Goal: Task Accomplishment & Management: Manage account settings

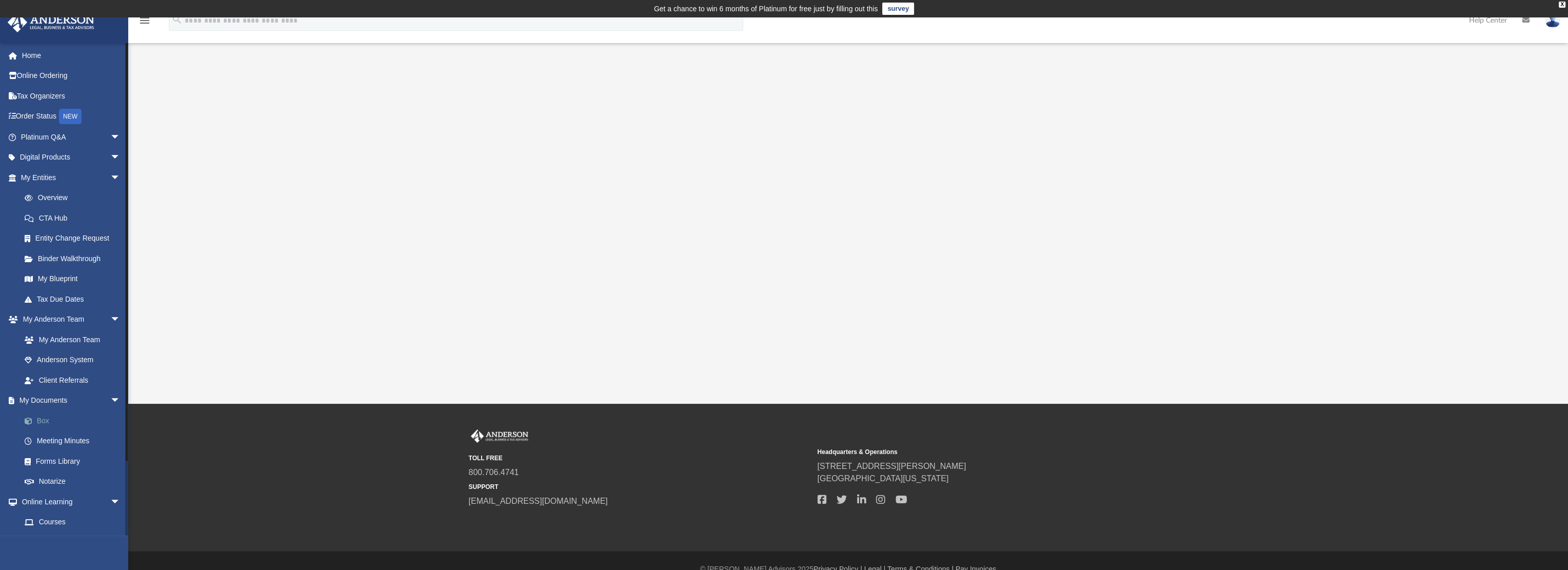
click at [61, 419] on link "Box" at bounding box center [75, 420] width 121 height 20
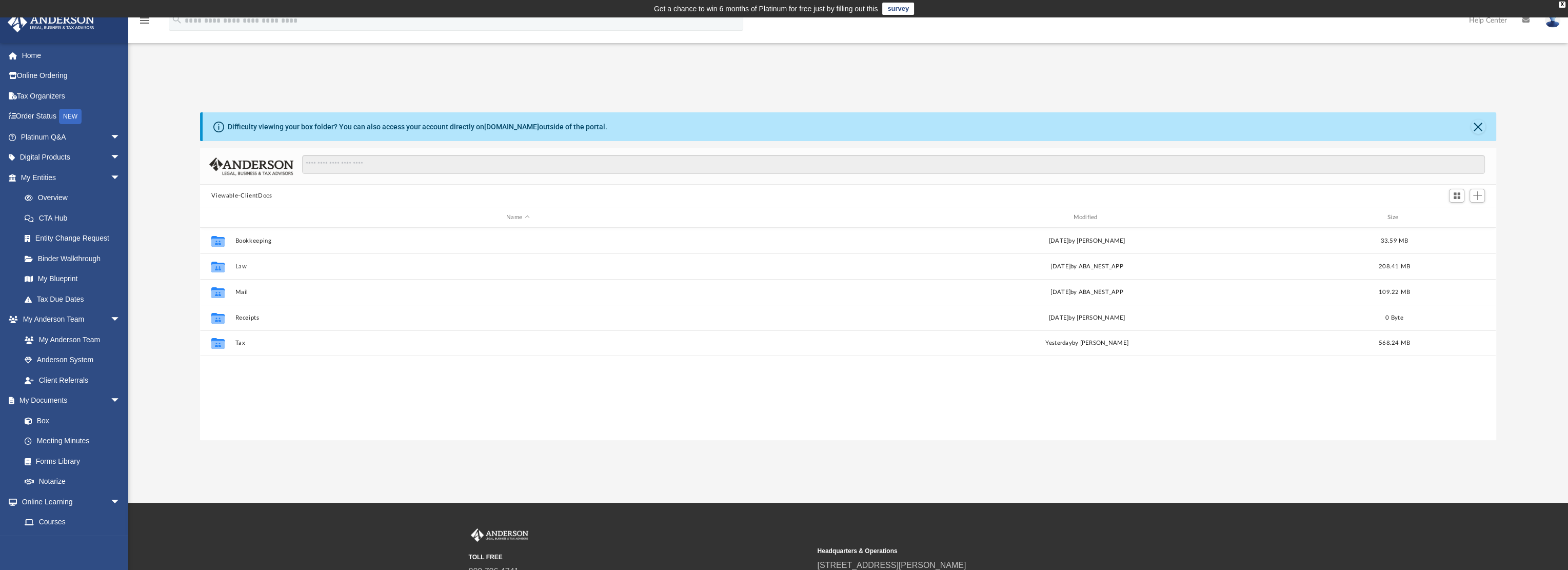
scroll to position [225, 1287]
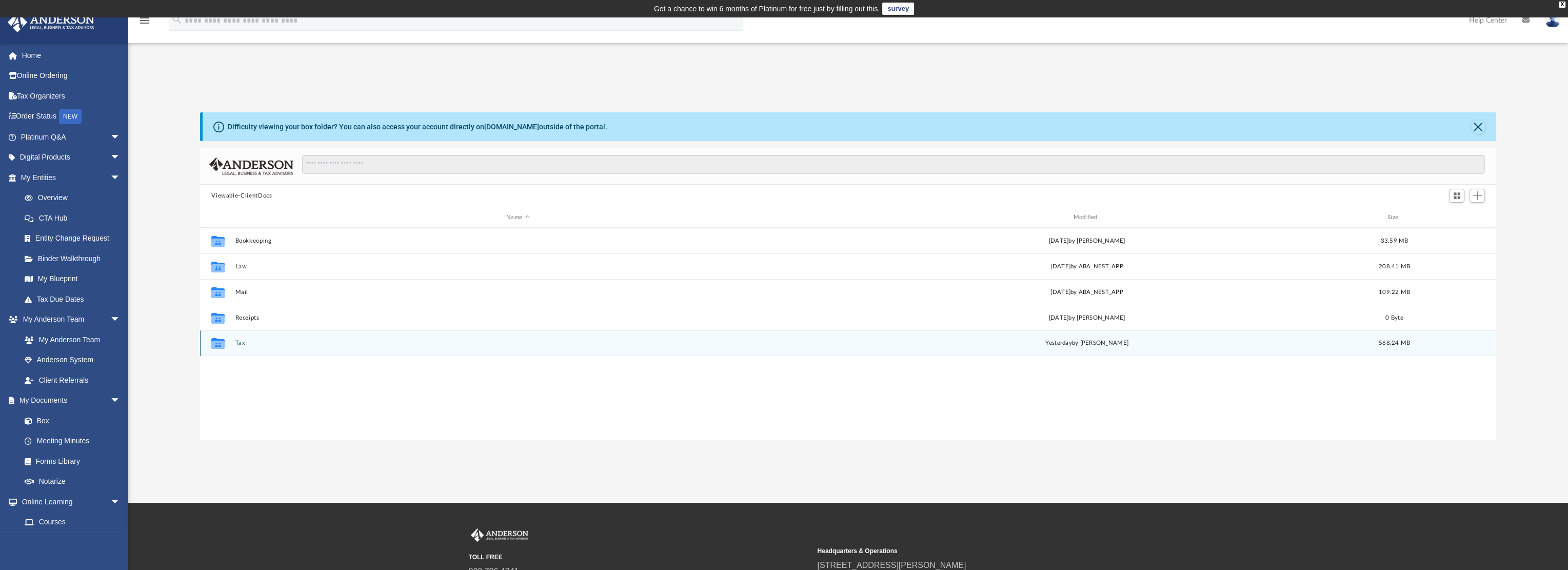
click at [246, 338] on div "Collaborated Folder Tax [DATE] by [PERSON_NAME] 568.24 MB" at bounding box center [848, 343] width 1296 height 26
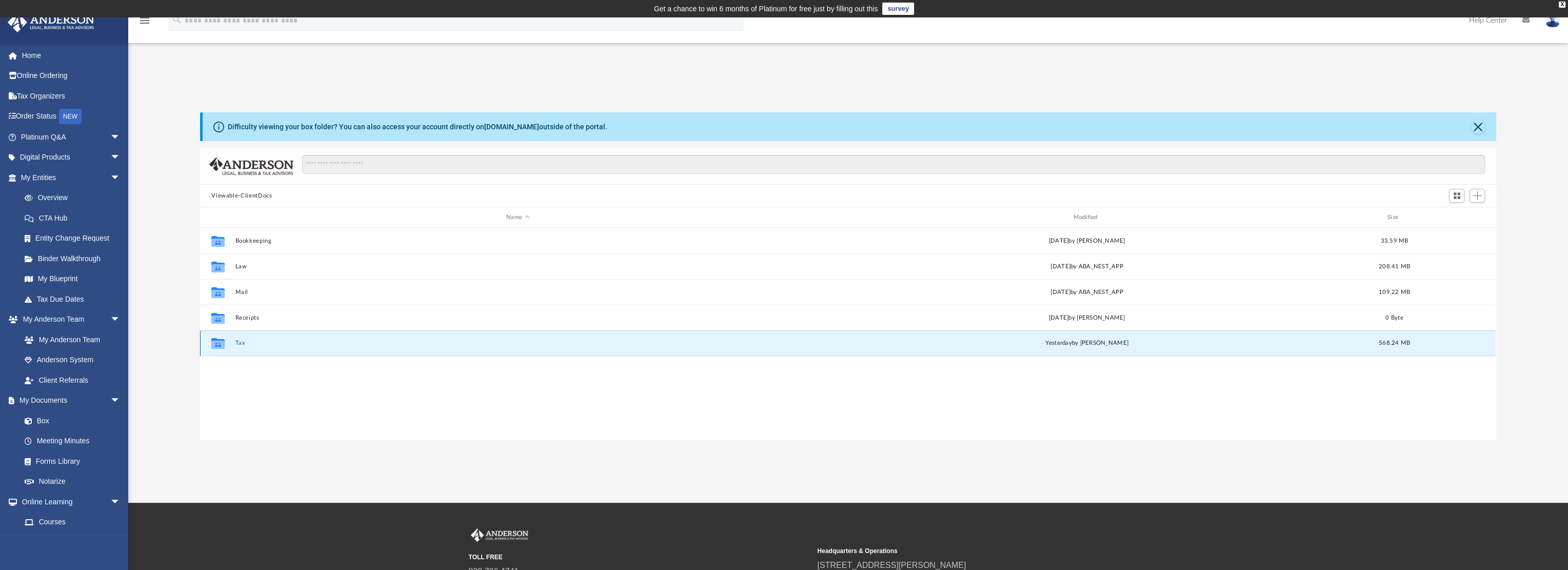
click at [240, 341] on button "Tax" at bounding box center [518, 343] width 565 height 6
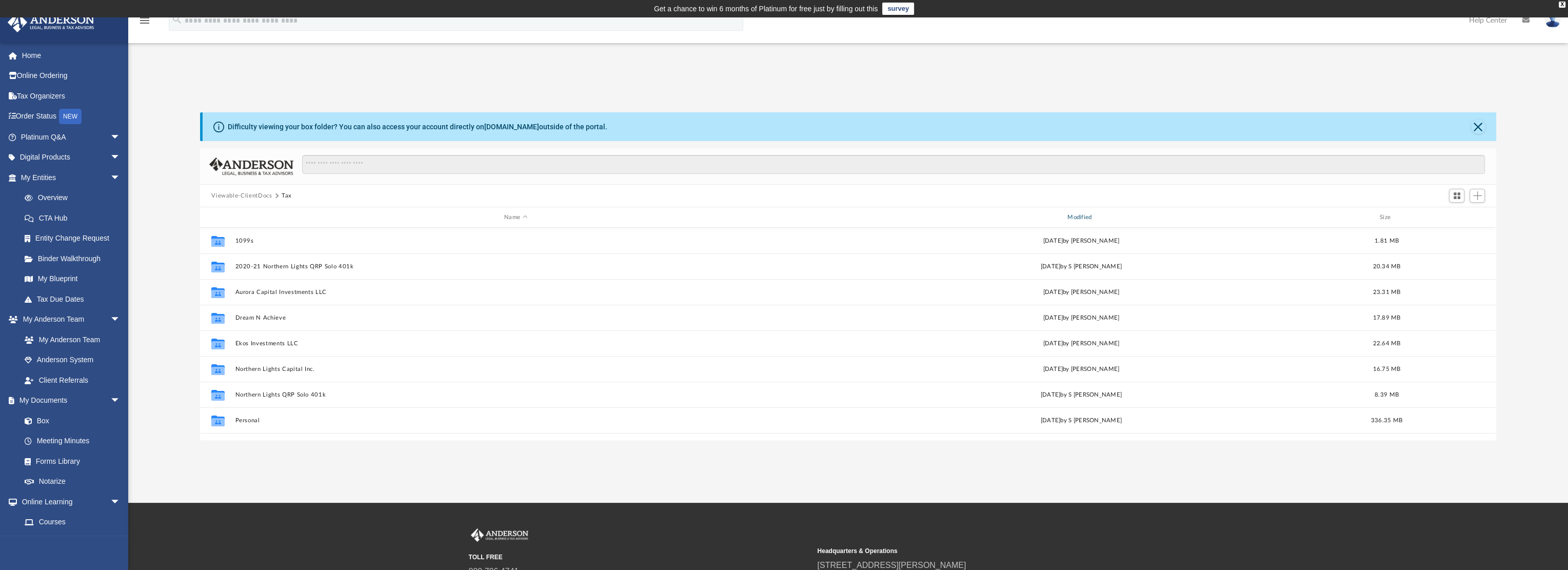
click at [1083, 215] on div "Modified" at bounding box center [1081, 217] width 561 height 9
click at [1084, 216] on div "Modified" at bounding box center [1081, 217] width 561 height 9
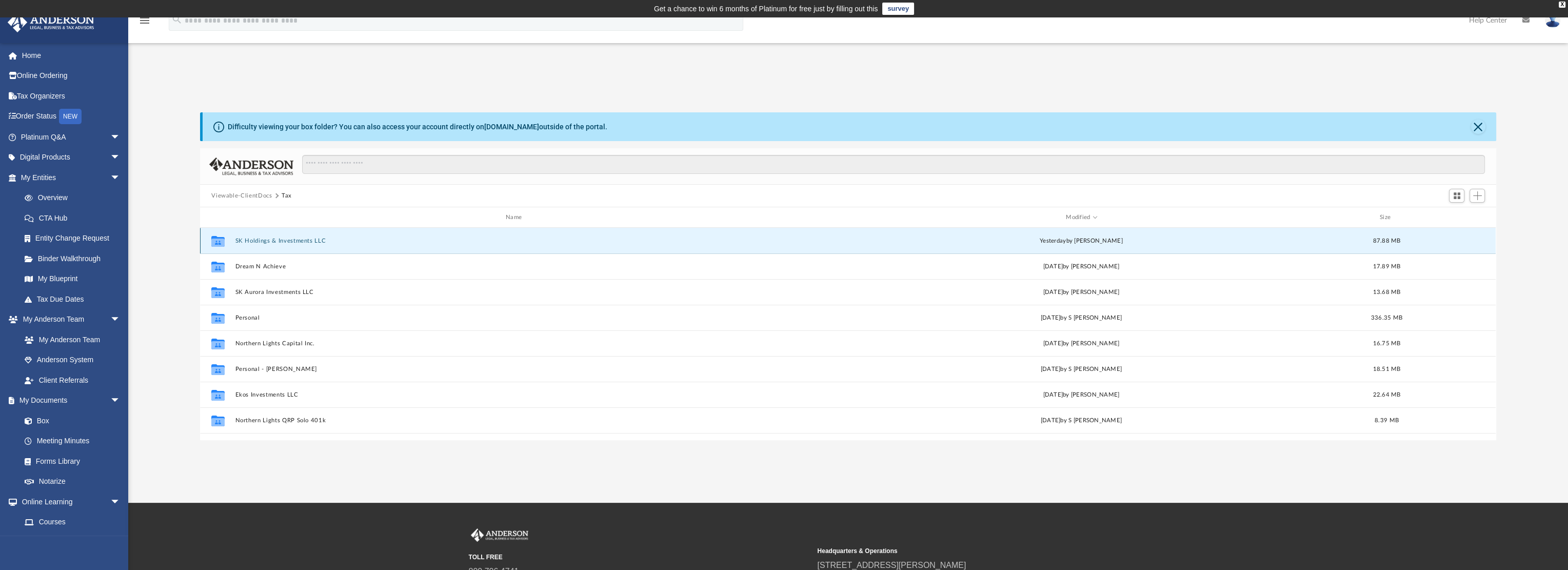
click at [290, 242] on button "SK Holdings & Investments LLC" at bounding box center [516, 241] width 561 height 6
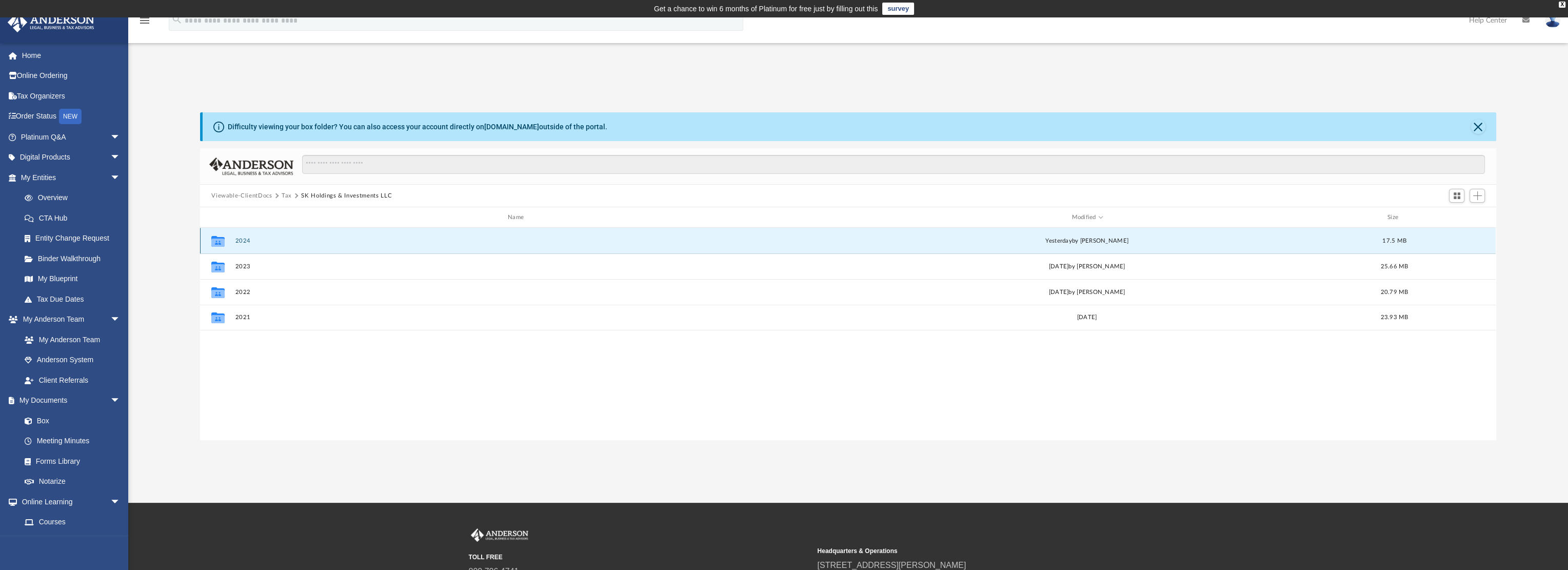
click at [245, 241] on button "2024" at bounding box center [518, 241] width 565 height 6
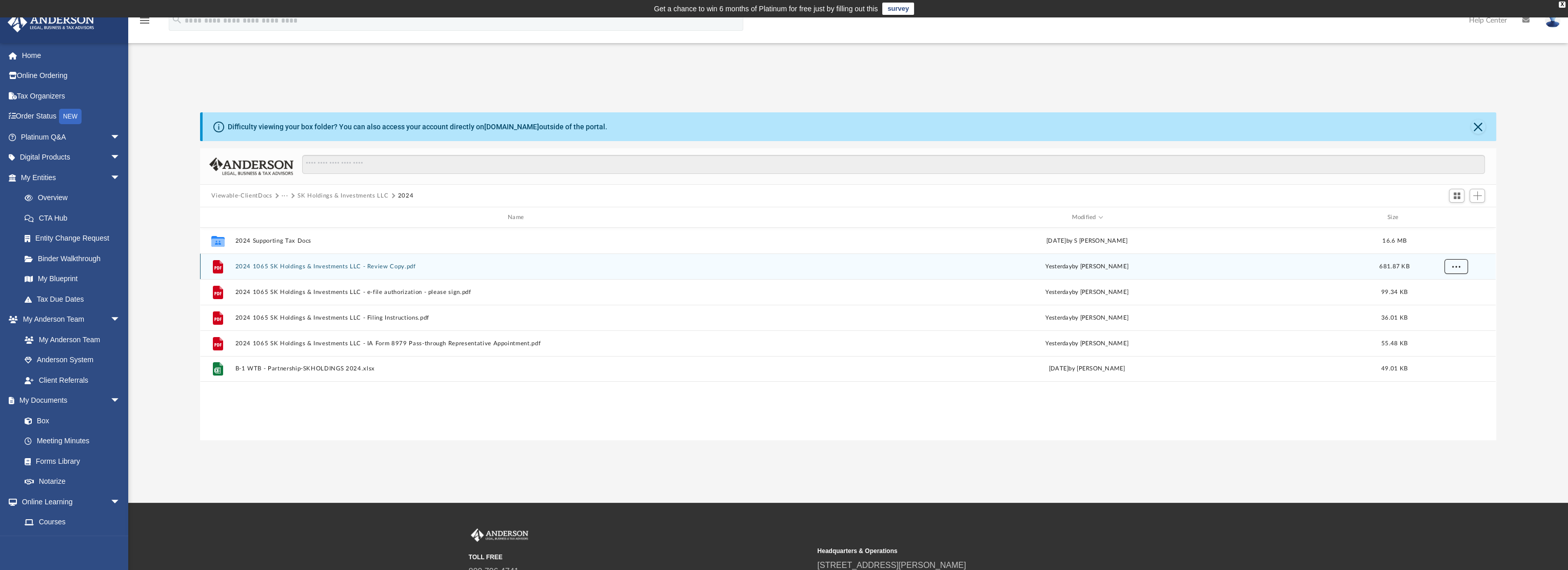
click at [1457, 267] on span "More options" at bounding box center [1456, 266] width 8 height 6
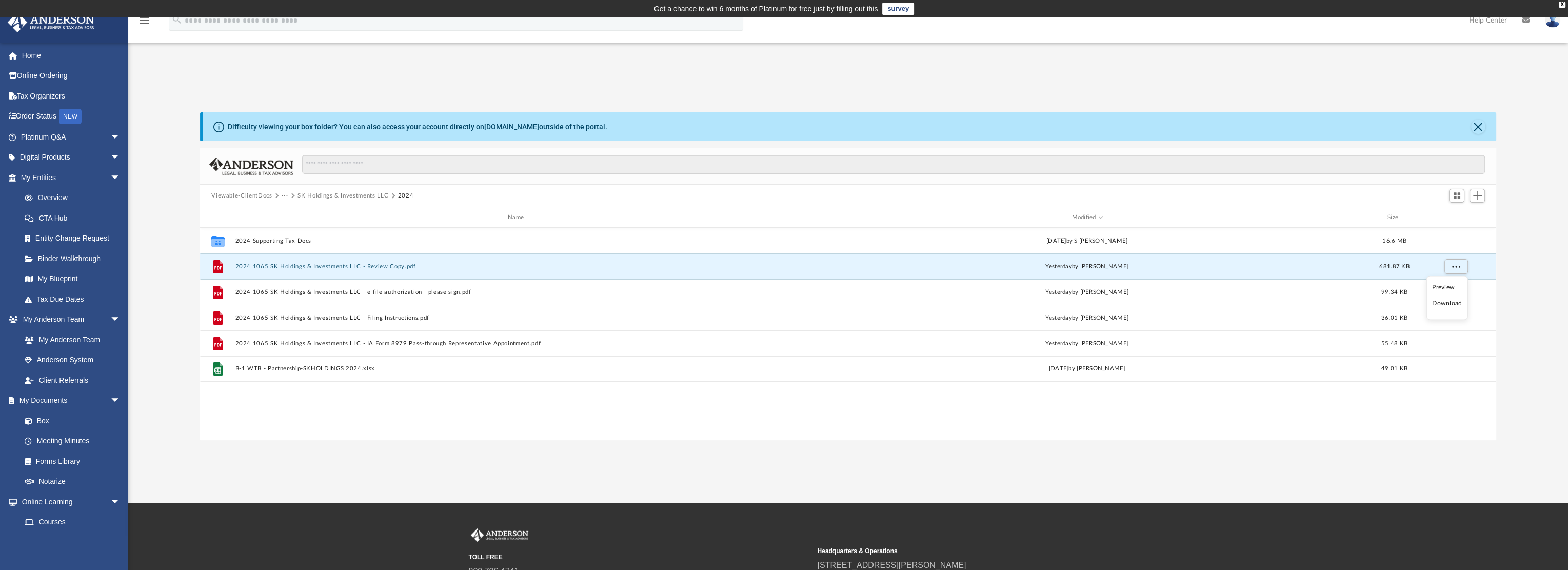
click at [1459, 305] on li "Download" at bounding box center [1447, 303] width 30 height 11
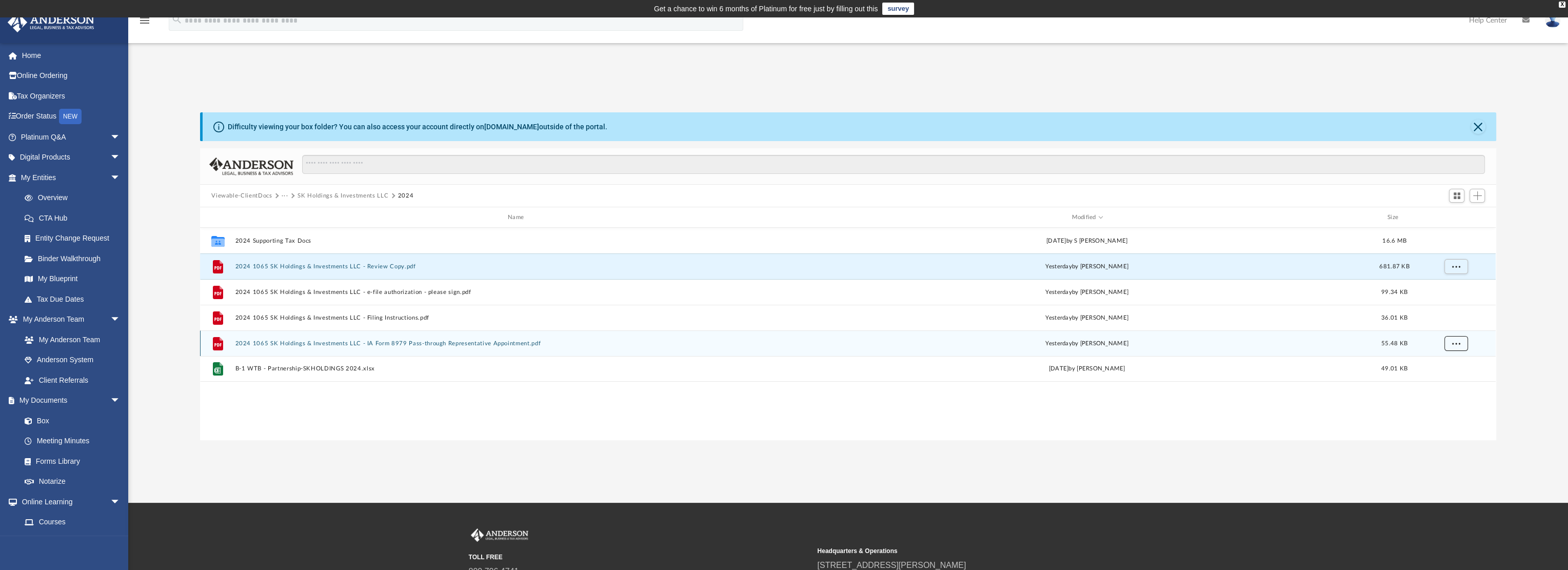
click at [1459, 346] on button "More options" at bounding box center [1456, 344] width 24 height 15
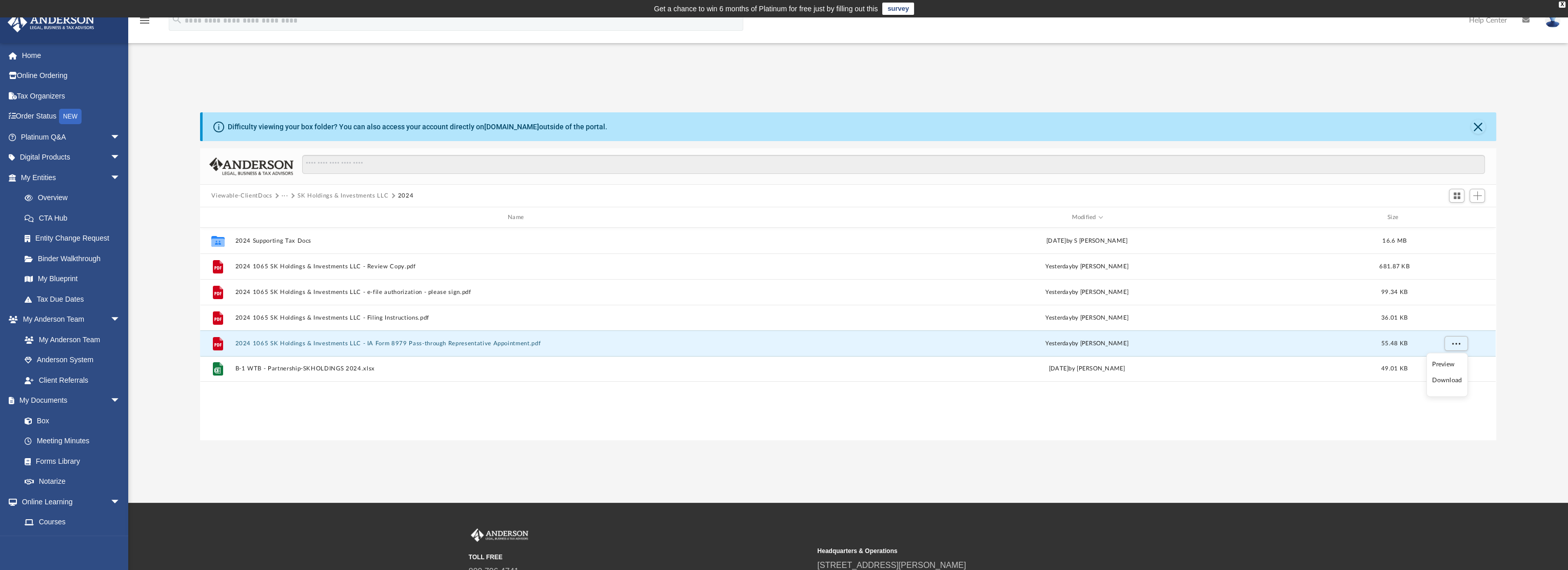
click at [1447, 379] on li "Download" at bounding box center [1447, 380] width 30 height 11
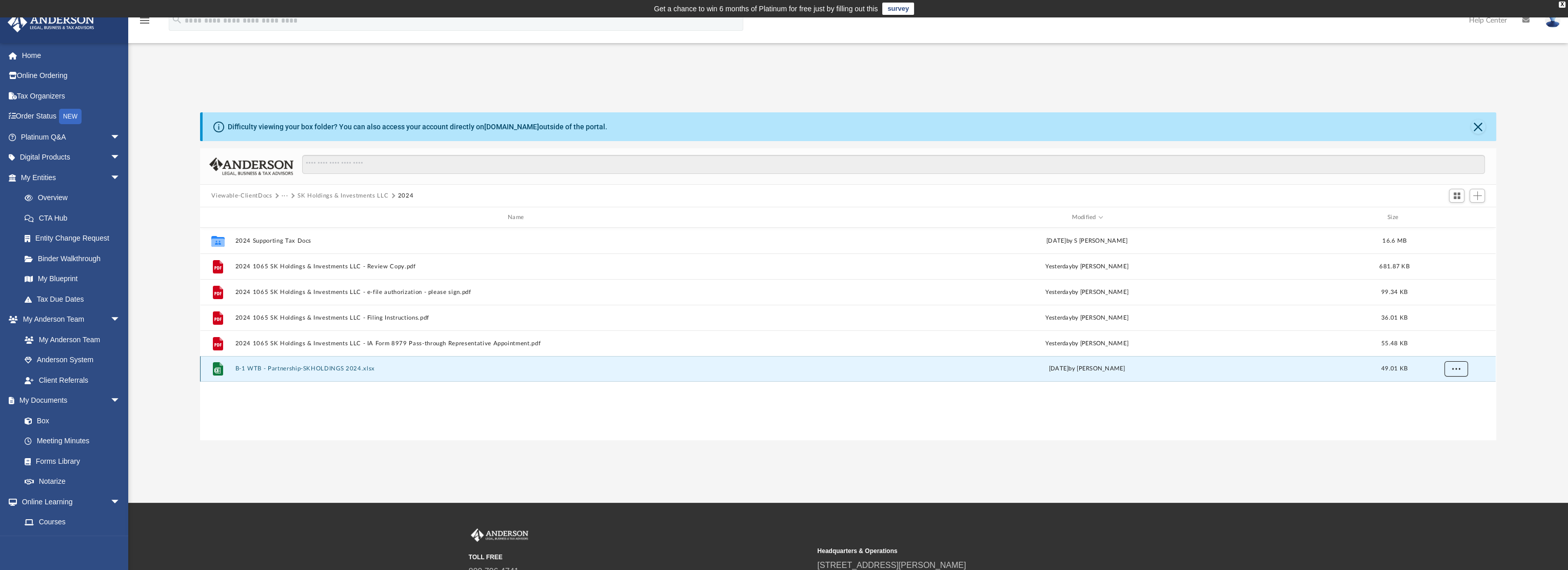
click at [1453, 372] on button "More options" at bounding box center [1456, 369] width 24 height 15
click at [1450, 404] on li "Download" at bounding box center [1447, 405] width 30 height 11
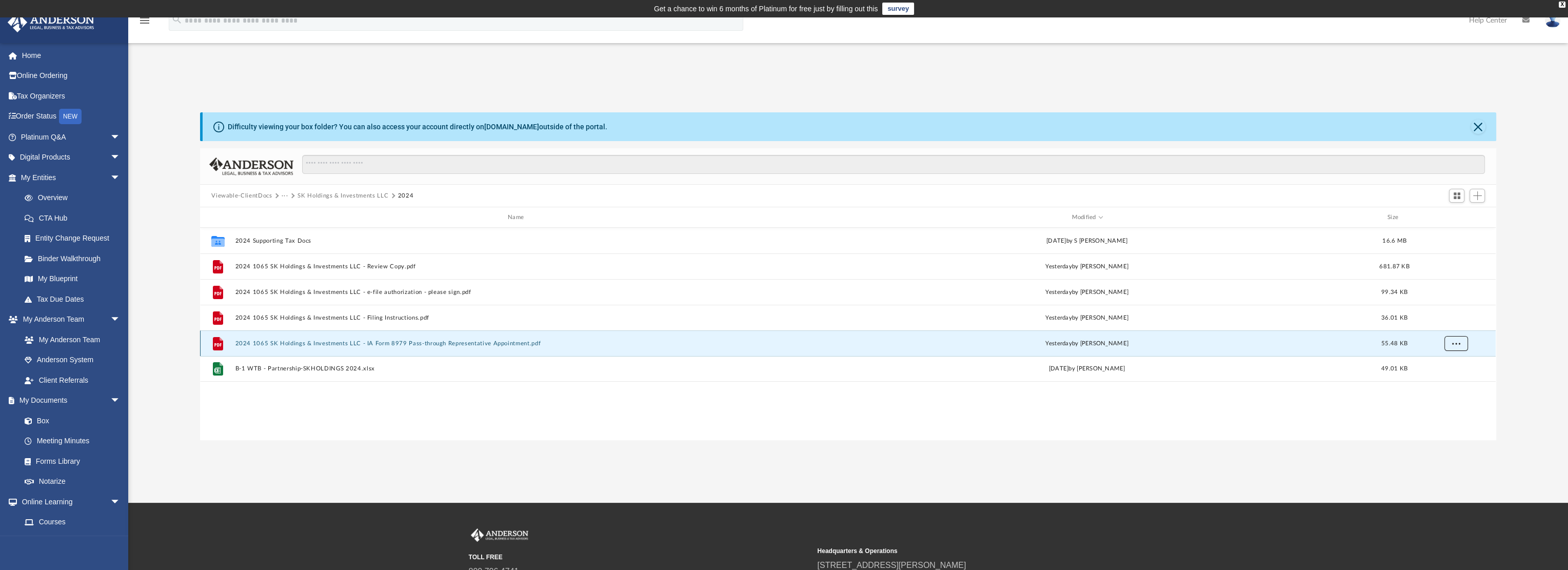
click at [1454, 348] on button "More options" at bounding box center [1456, 344] width 24 height 15
click at [1451, 381] on li "Download" at bounding box center [1447, 380] width 30 height 11
click at [1208, 69] on div "App [EMAIL_ADDRESS][PERSON_NAME][DOMAIN_NAME] Sign Out [EMAIL_ADDRESS][PERSON_N…" at bounding box center [784, 259] width 1568 height 485
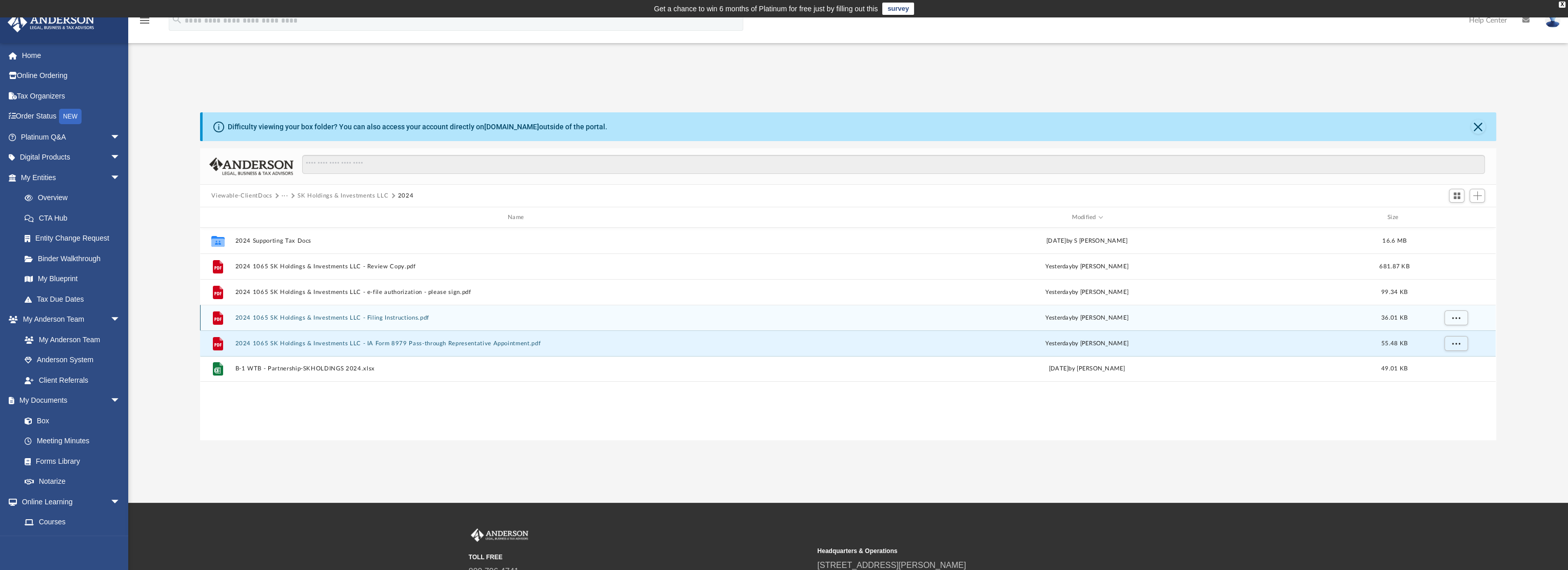
click at [1298, 320] on div "[DATE] by [PERSON_NAME]" at bounding box center [1088, 318] width 565 height 9
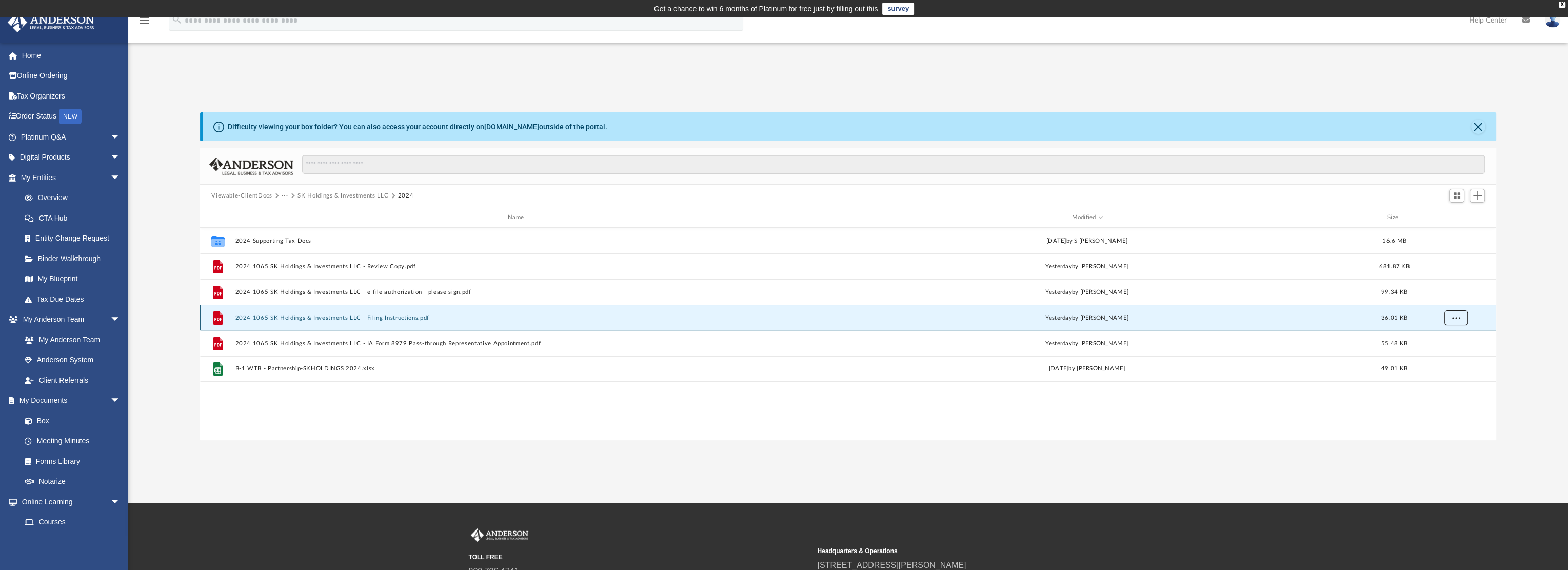
click at [1463, 320] on button "More options" at bounding box center [1456, 318] width 24 height 15
click at [1446, 357] on li "Download" at bounding box center [1447, 355] width 30 height 11
click at [1264, 69] on div "App [EMAIL_ADDRESS][PERSON_NAME][DOMAIN_NAME] Sign Out [EMAIL_ADDRESS][PERSON_N…" at bounding box center [784, 259] width 1568 height 485
click at [6, 556] on div "[EMAIL_ADDRESS][PERSON_NAME][DOMAIN_NAME] Sign Out [EMAIL_ADDRESS][PERSON_NAME]…" at bounding box center [64, 328] width 128 height 570
click at [508, 415] on div "Collaborated Folder 2024 Supporting Tax Docs [DATE] by S [PERSON_NAME] 16.6 MB …" at bounding box center [848, 334] width 1296 height 212
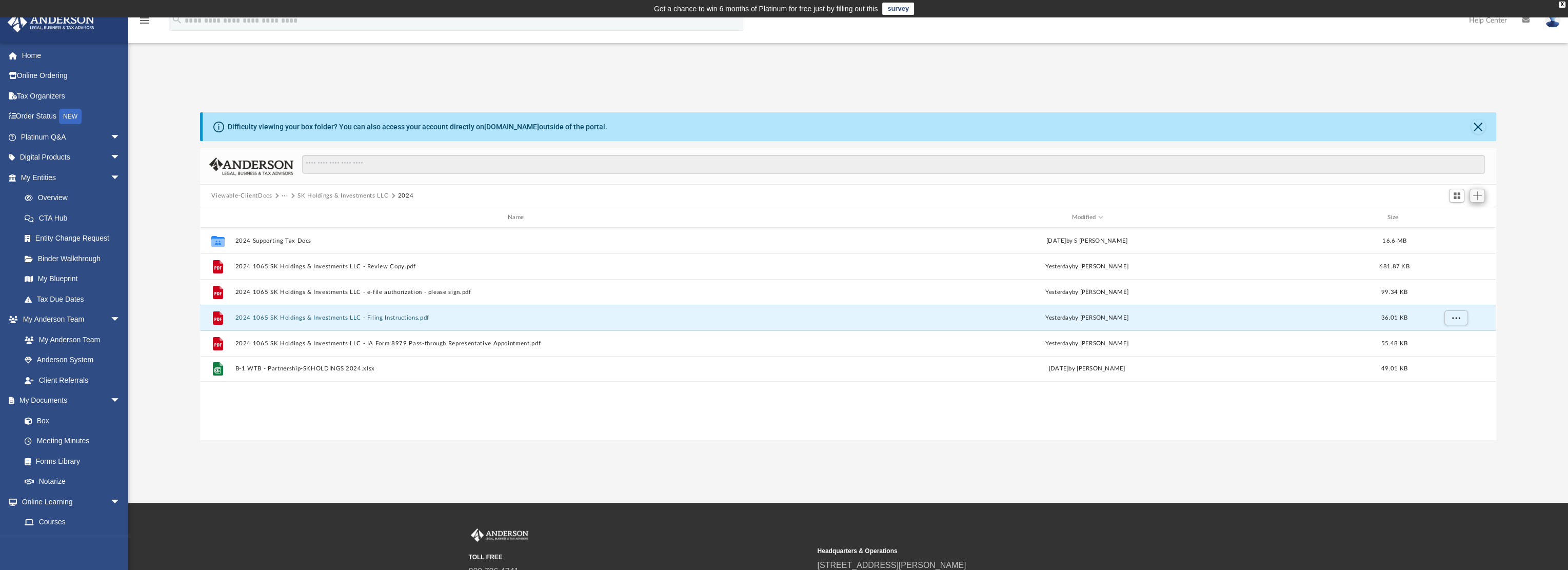
click at [1475, 203] on div at bounding box center [1466, 196] width 41 height 19
click at [1476, 199] on span "Add" at bounding box center [1478, 196] width 9 height 9
click at [1461, 219] on li "Upload" at bounding box center [1462, 216] width 33 height 11
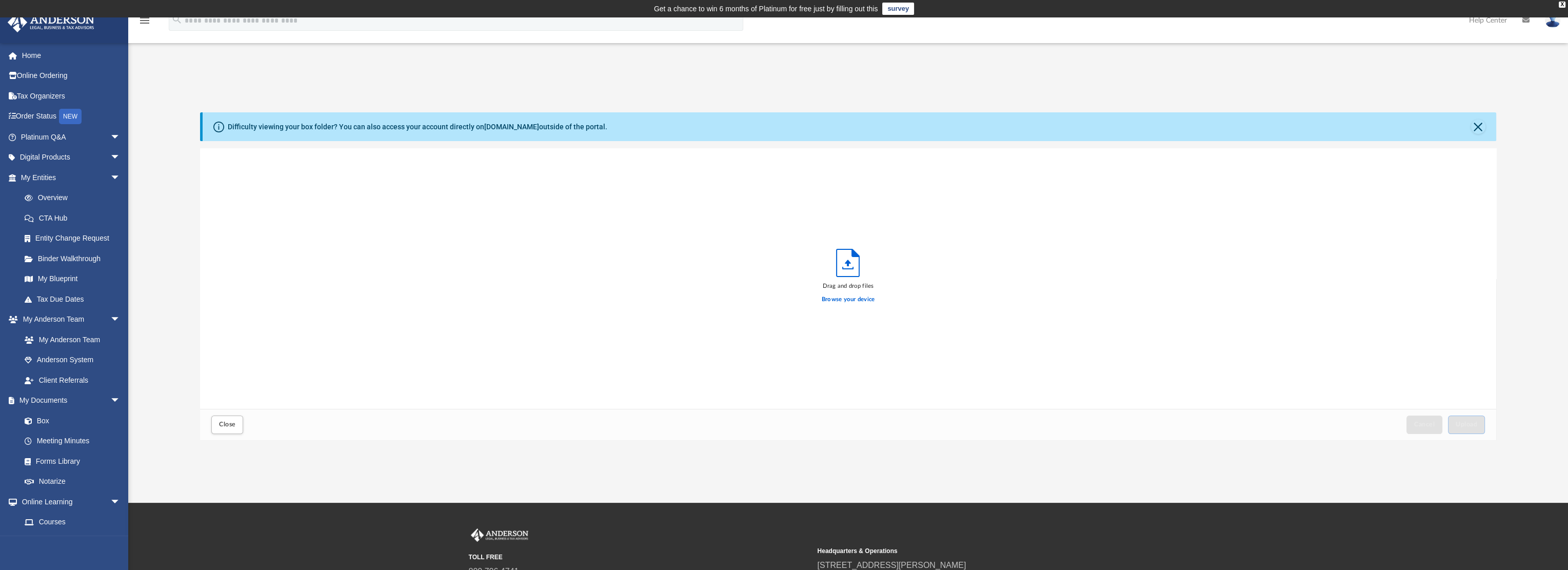
scroll to position [252, 1287]
click at [852, 297] on label "Browse your device" at bounding box center [848, 300] width 53 height 9
click at [0, 0] on input "Browse your device" at bounding box center [0, 0] width 0 height 0
click at [1461, 425] on span "Upload" at bounding box center [1466, 424] width 22 height 6
click at [236, 422] on button "Close" at bounding box center [227, 424] width 32 height 18
